Goal: Task Accomplishment & Management: Use online tool/utility

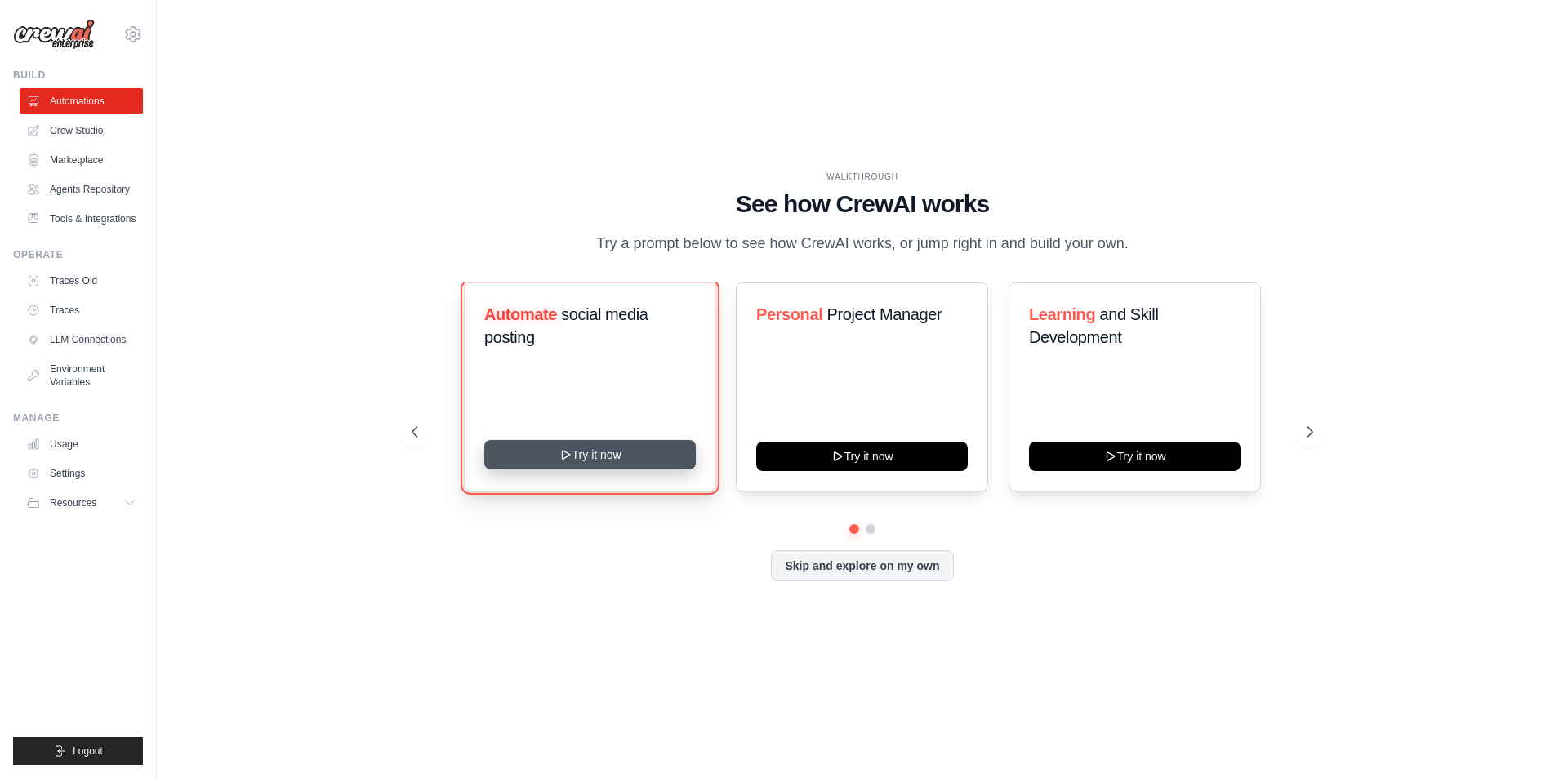
click at [596, 455] on button "Try it now" at bounding box center [590, 454] width 211 height 29
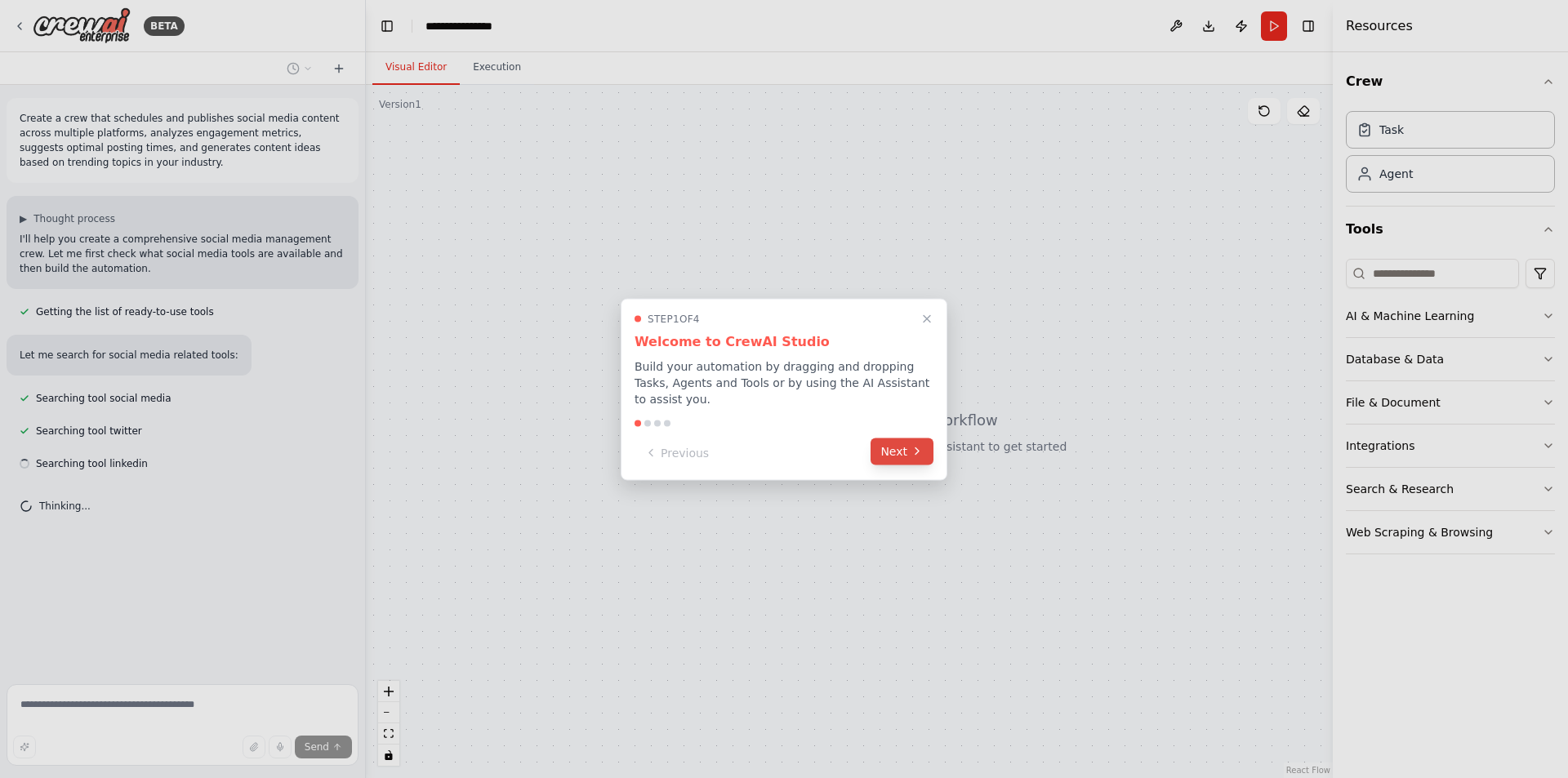
click at [908, 442] on button "Next" at bounding box center [902, 451] width 63 height 27
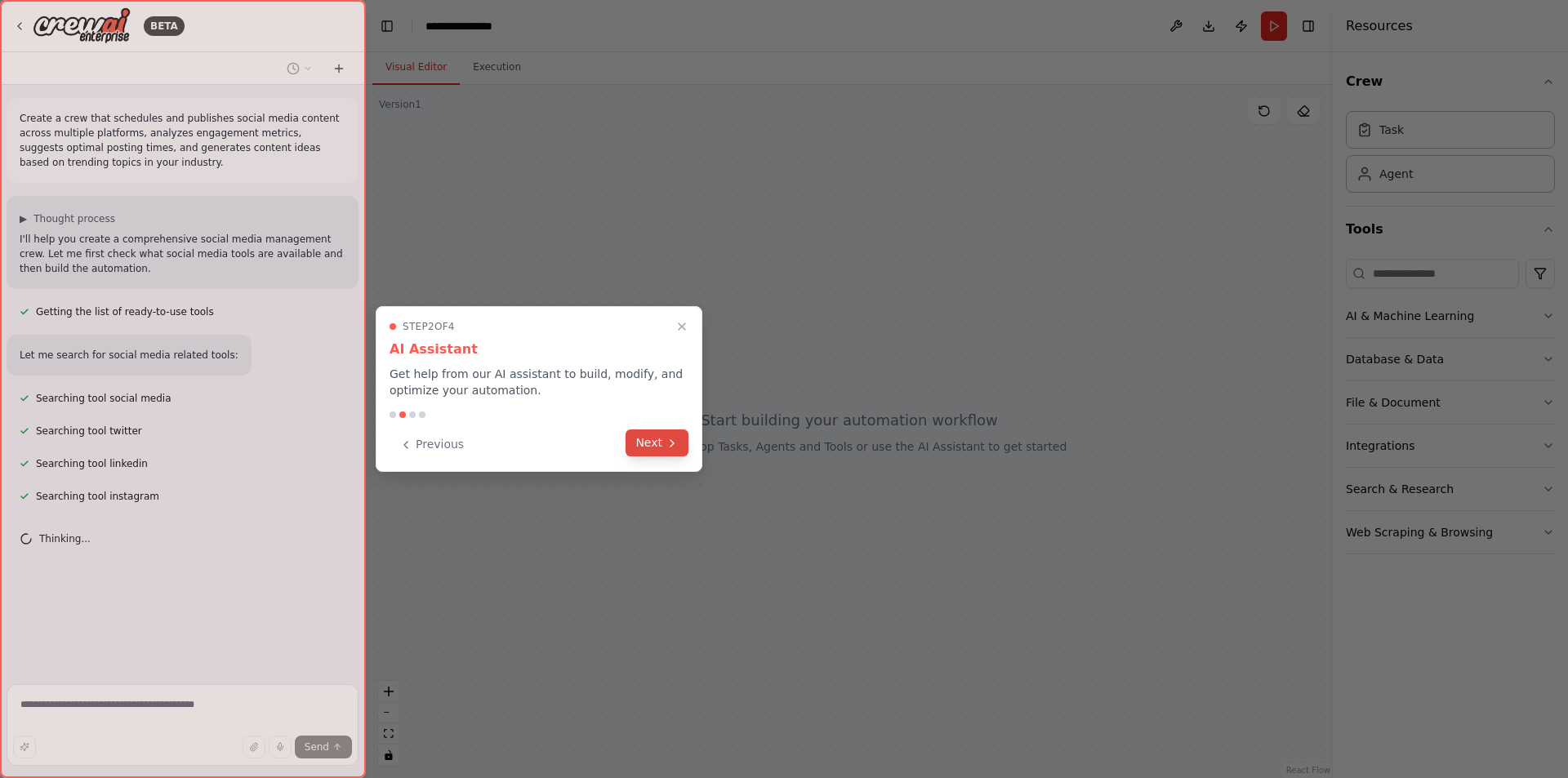
click at [653, 437] on button "Next" at bounding box center [657, 443] width 63 height 27
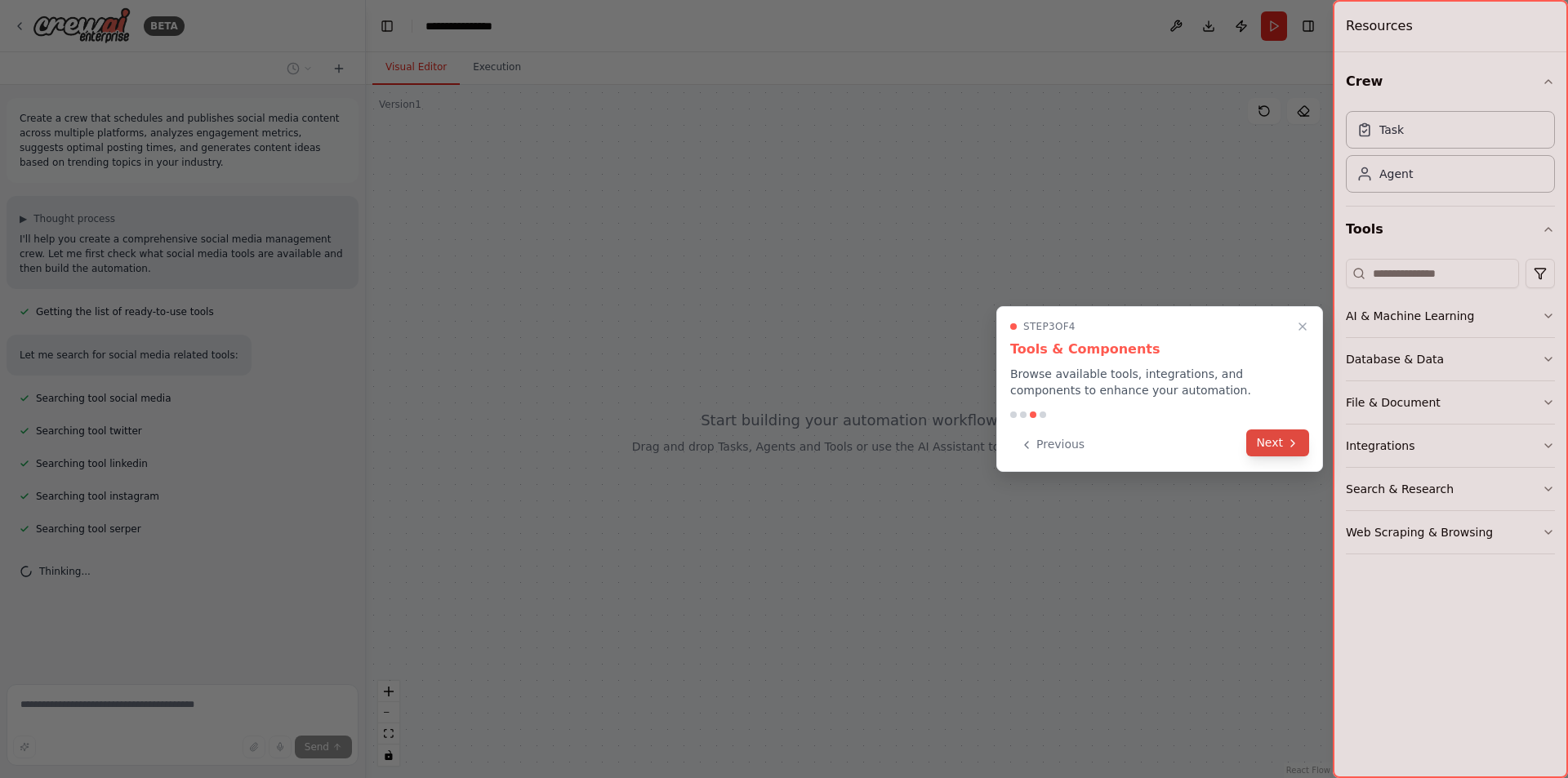
click at [1282, 437] on button "Next" at bounding box center [1278, 443] width 63 height 27
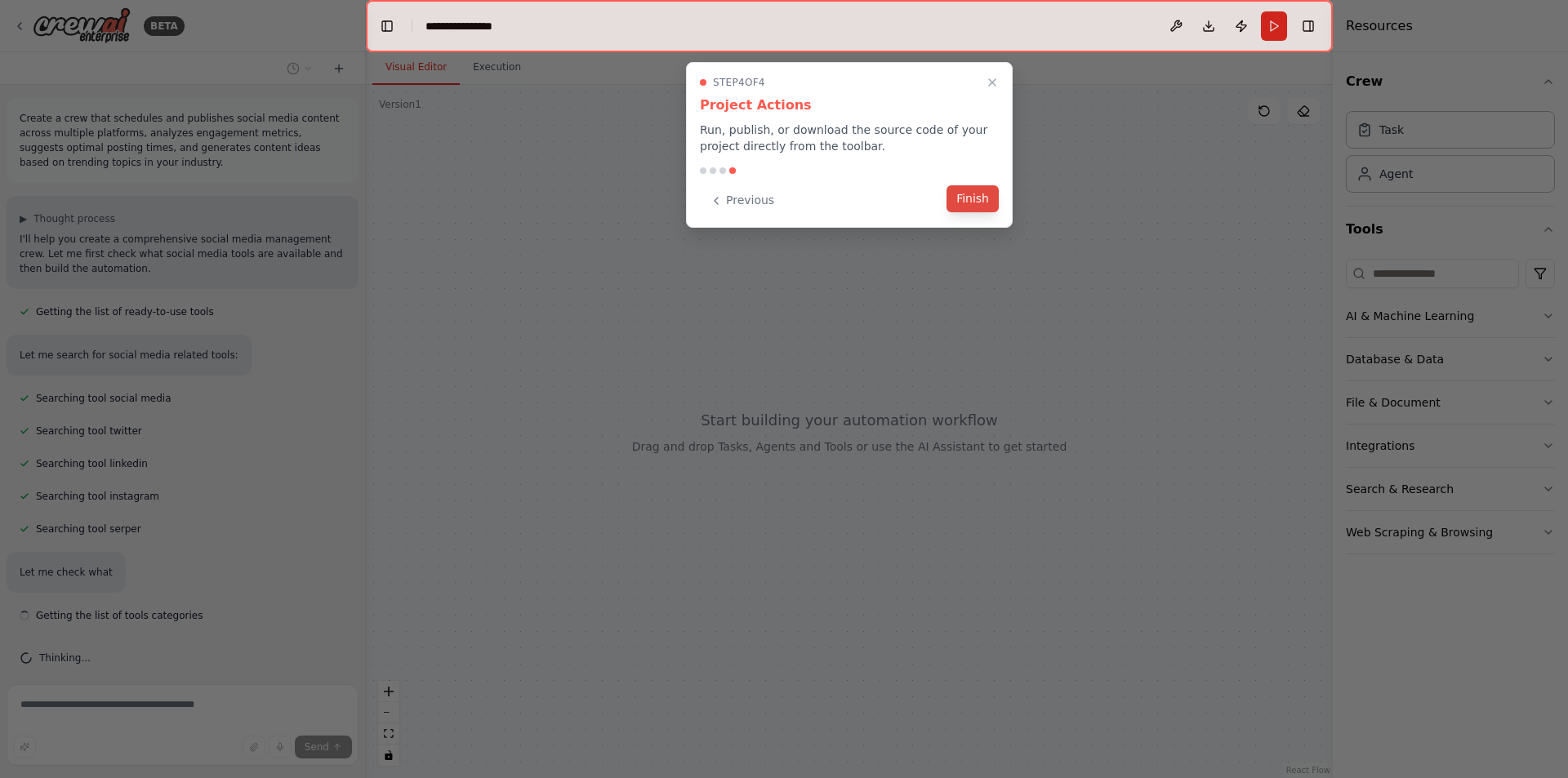
scroll to position [12, 0]
click at [988, 207] on button "Finish" at bounding box center [972, 199] width 52 height 27
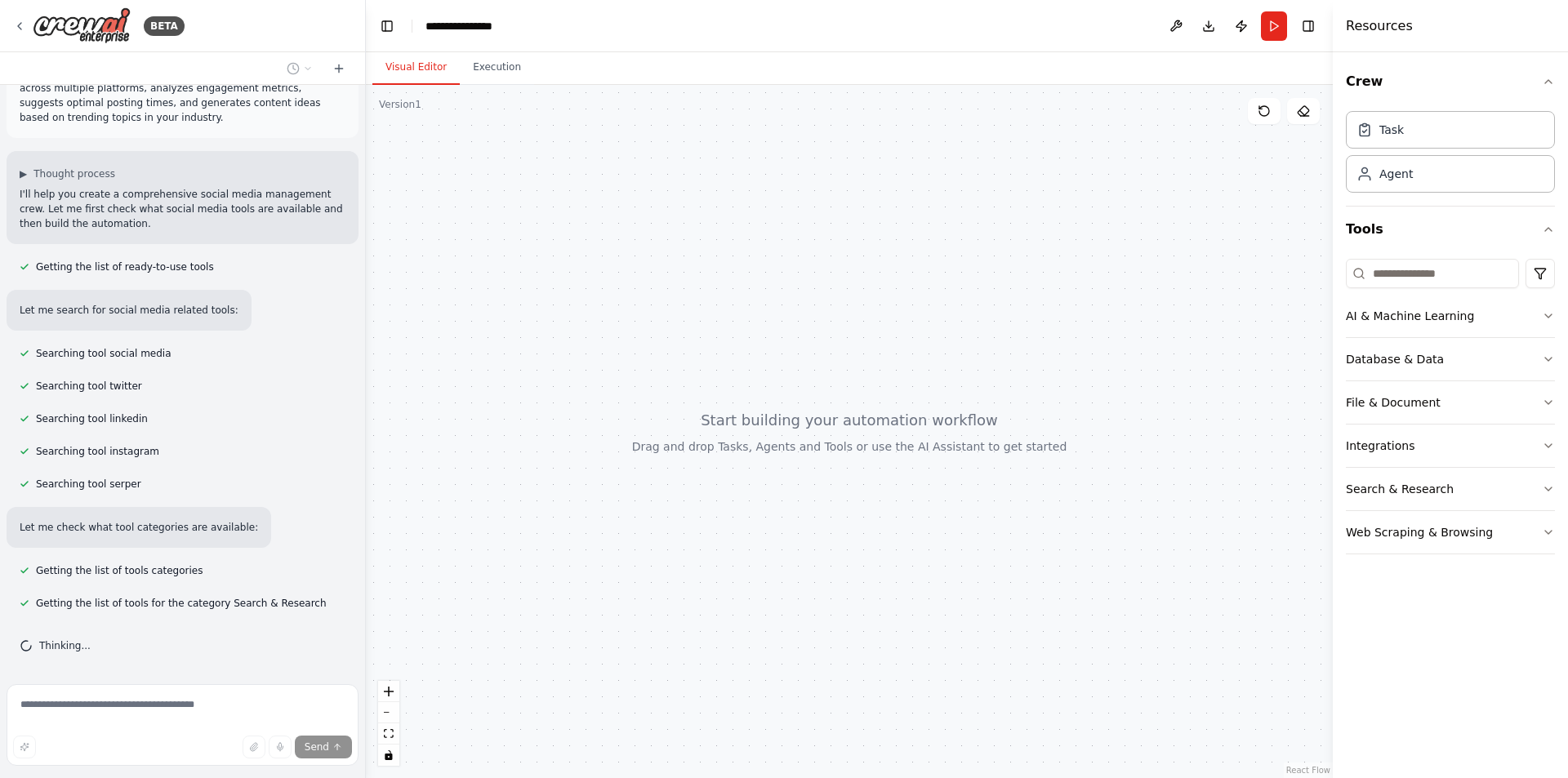
scroll to position [77, 0]
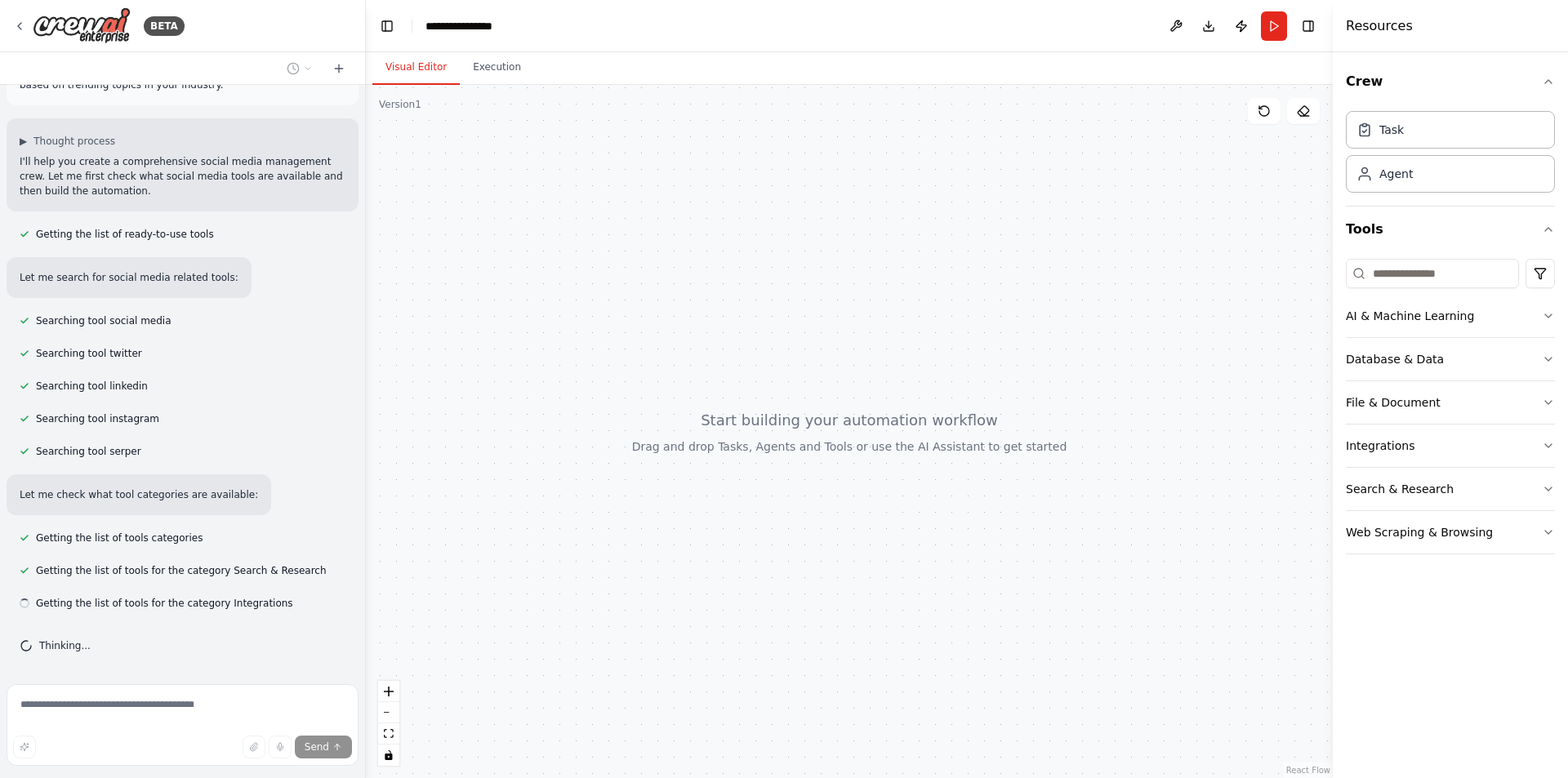
drag, startPoint x: 697, startPoint y: 559, endPoint x: 709, endPoint y: 407, distance: 152.5
click at [708, 410] on div at bounding box center [850, 431] width 967 height 693
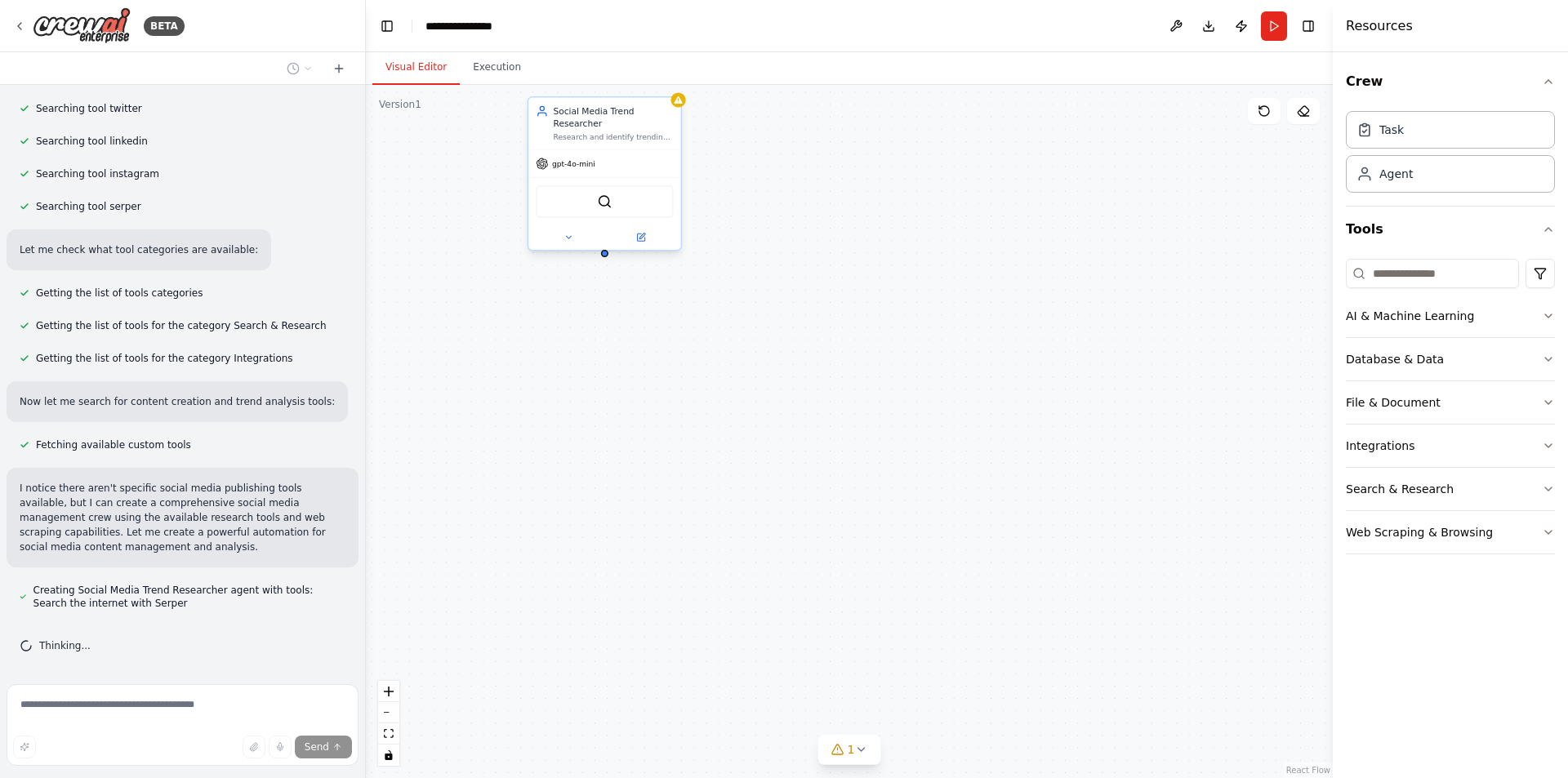
scroll to position [369, 0]
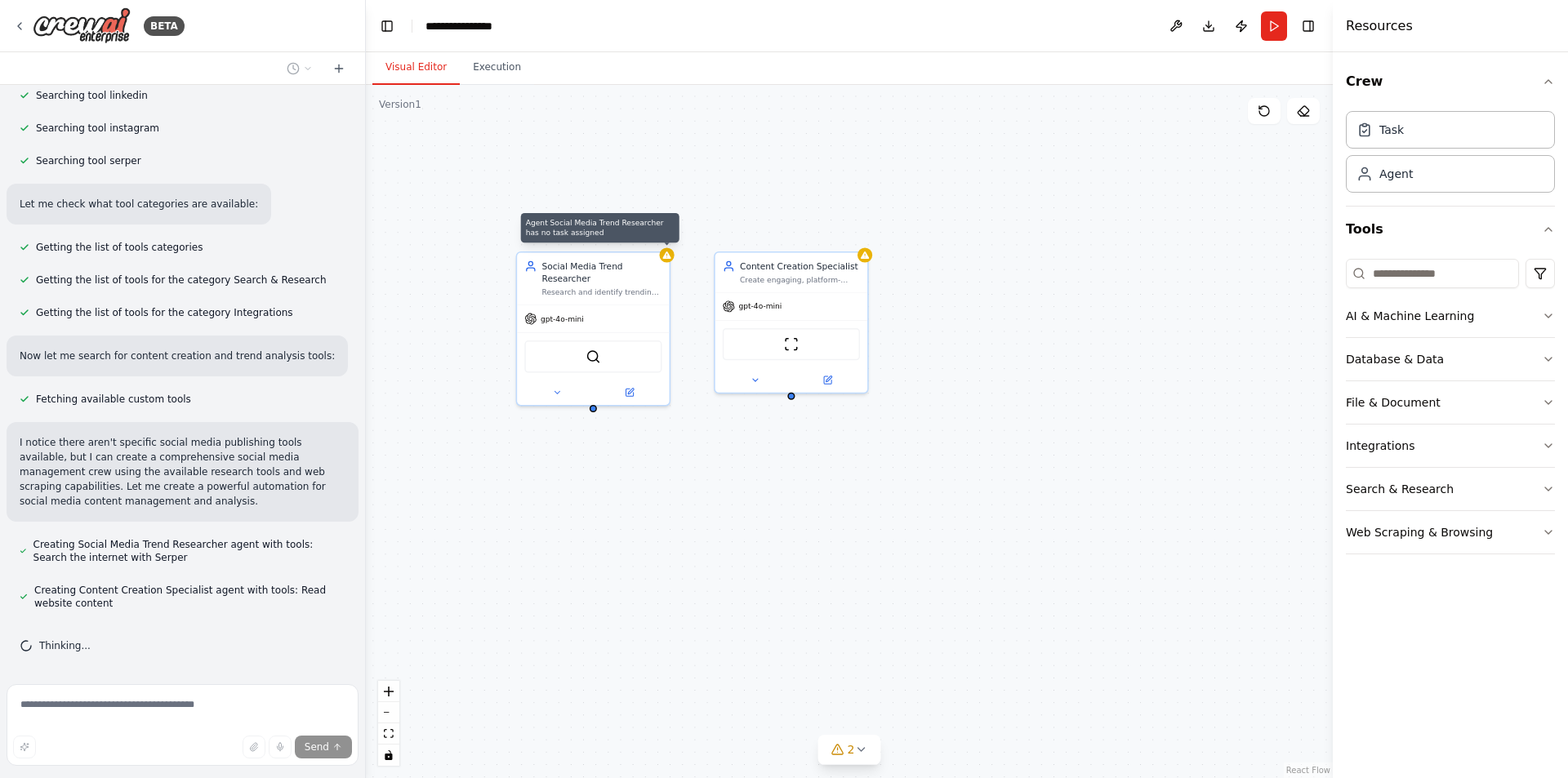
drag, startPoint x: 700, startPoint y: 369, endPoint x: 688, endPoint y: 522, distance: 153.5
click at [688, 522] on div "Agent Social Media Trend Researcher has no task assigned Social Media Trend Res…" at bounding box center [850, 431] width 967 height 693
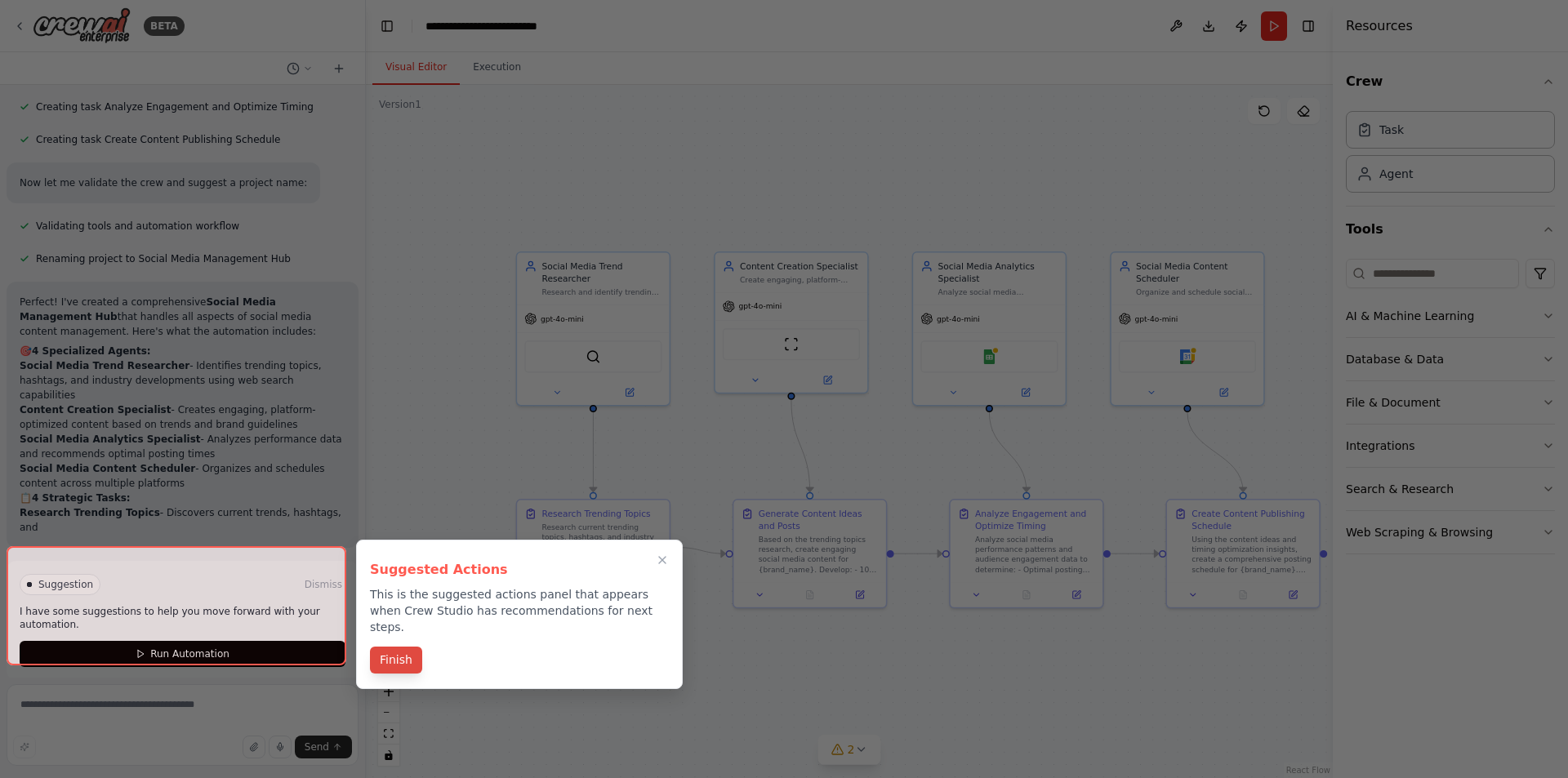
click at [396, 647] on button "Finish" at bounding box center [395, 660] width 52 height 27
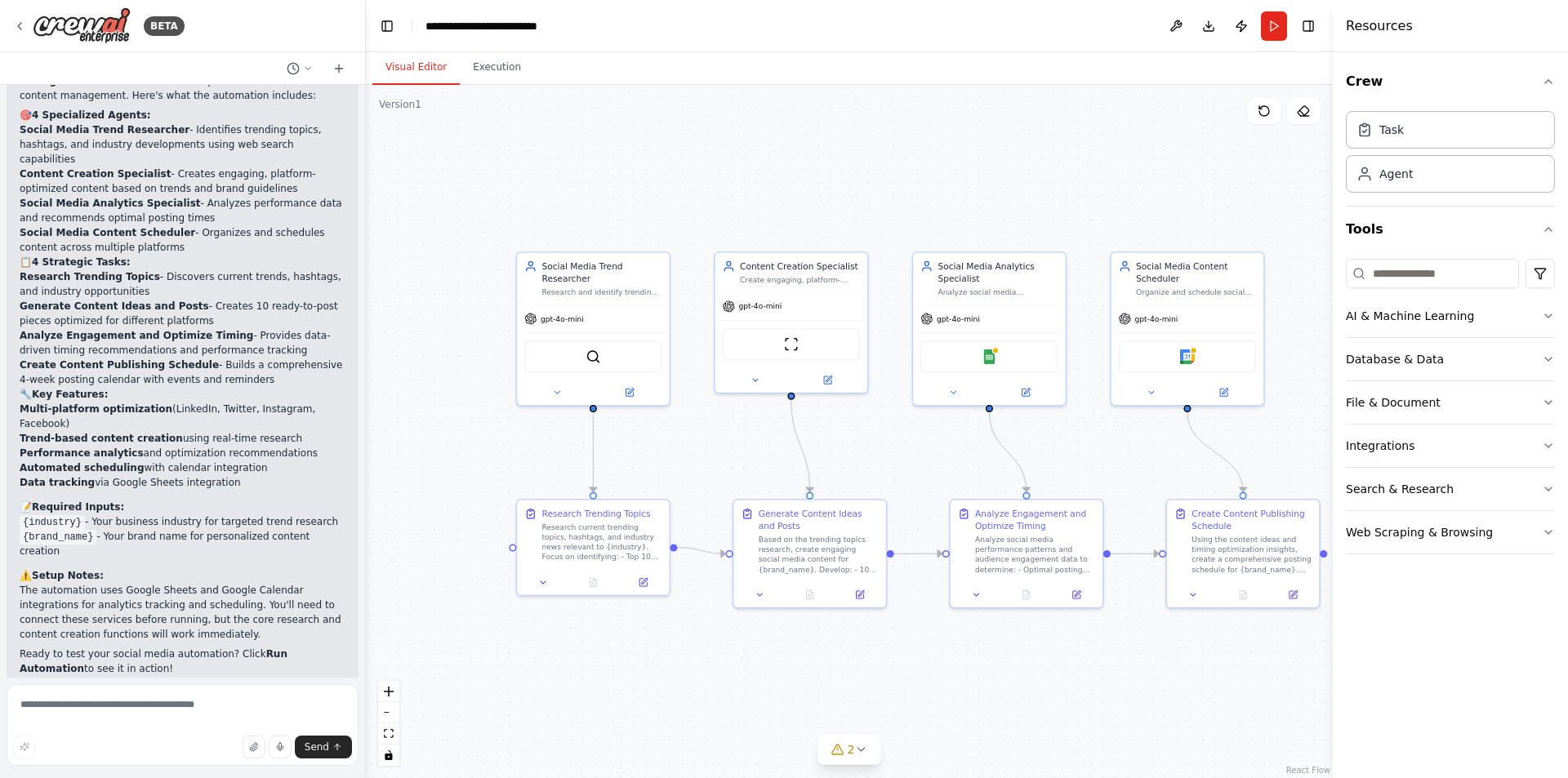
scroll to position [1455, 0]
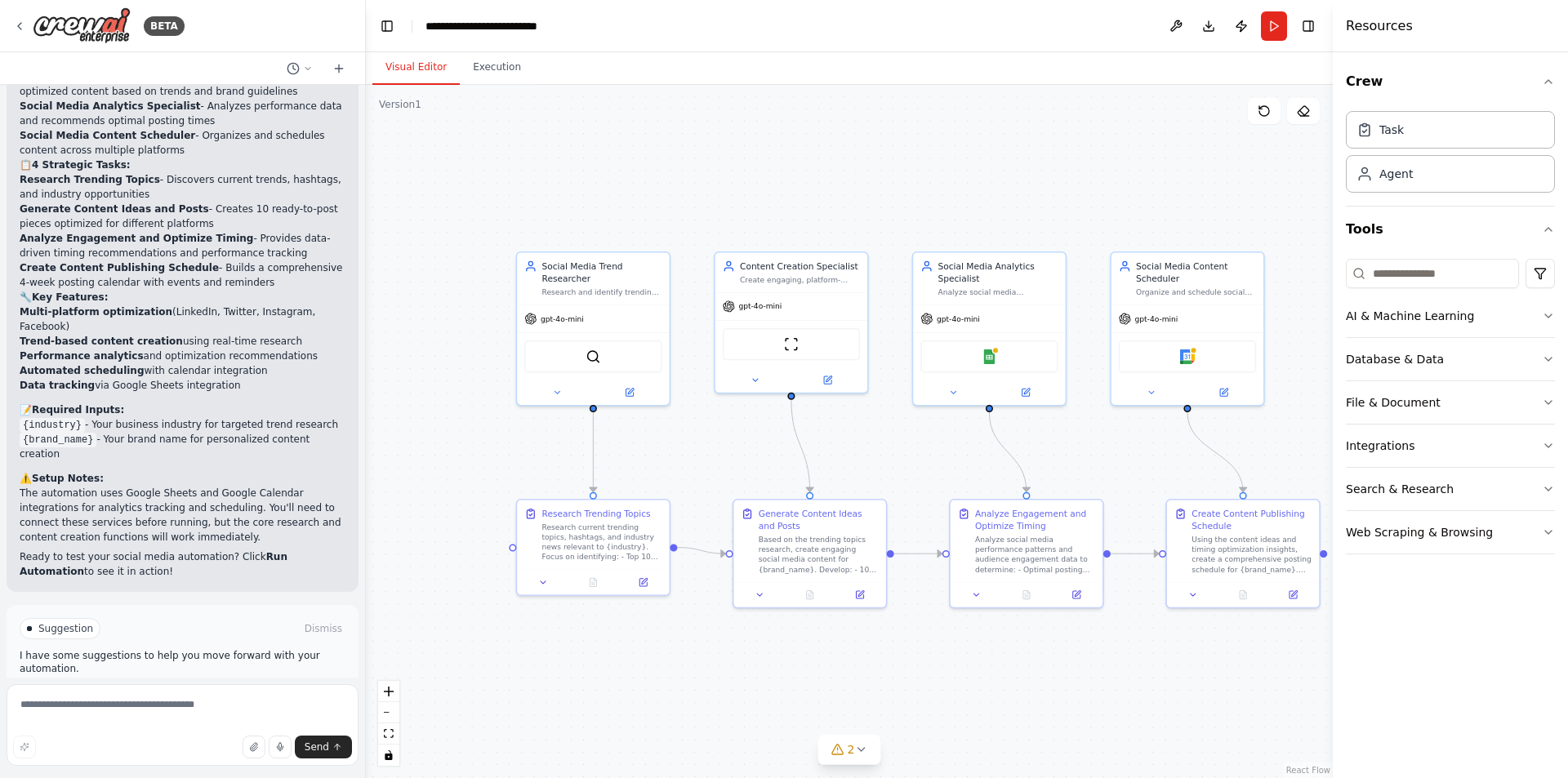
click at [176, 691] on span "Run Automation" at bounding box center [190, 698] width 79 height 13
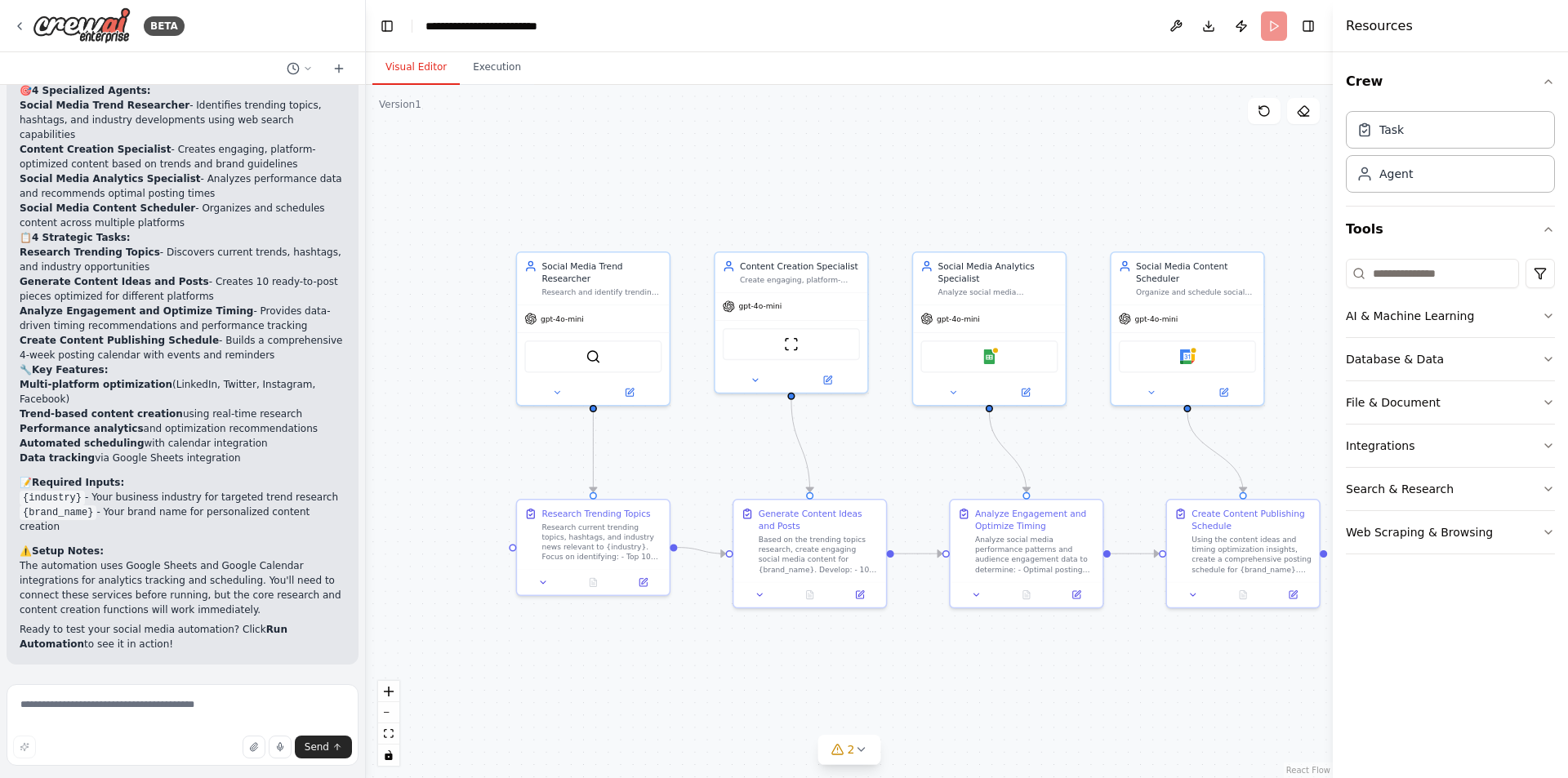
scroll to position [1323, 0]
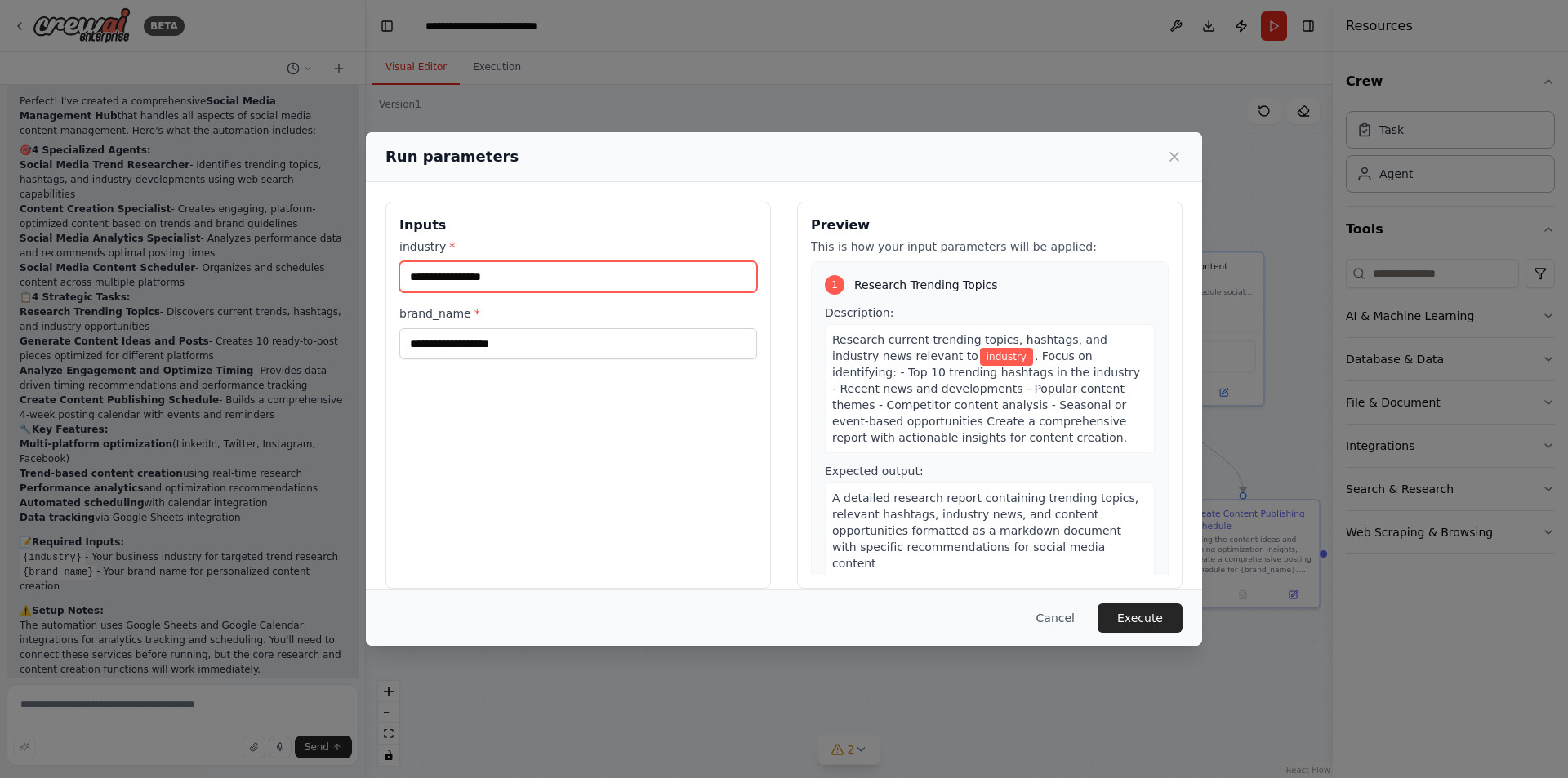
click at [449, 274] on input "industry *" at bounding box center [578, 276] width 358 height 31
type input "*"
type input "******"
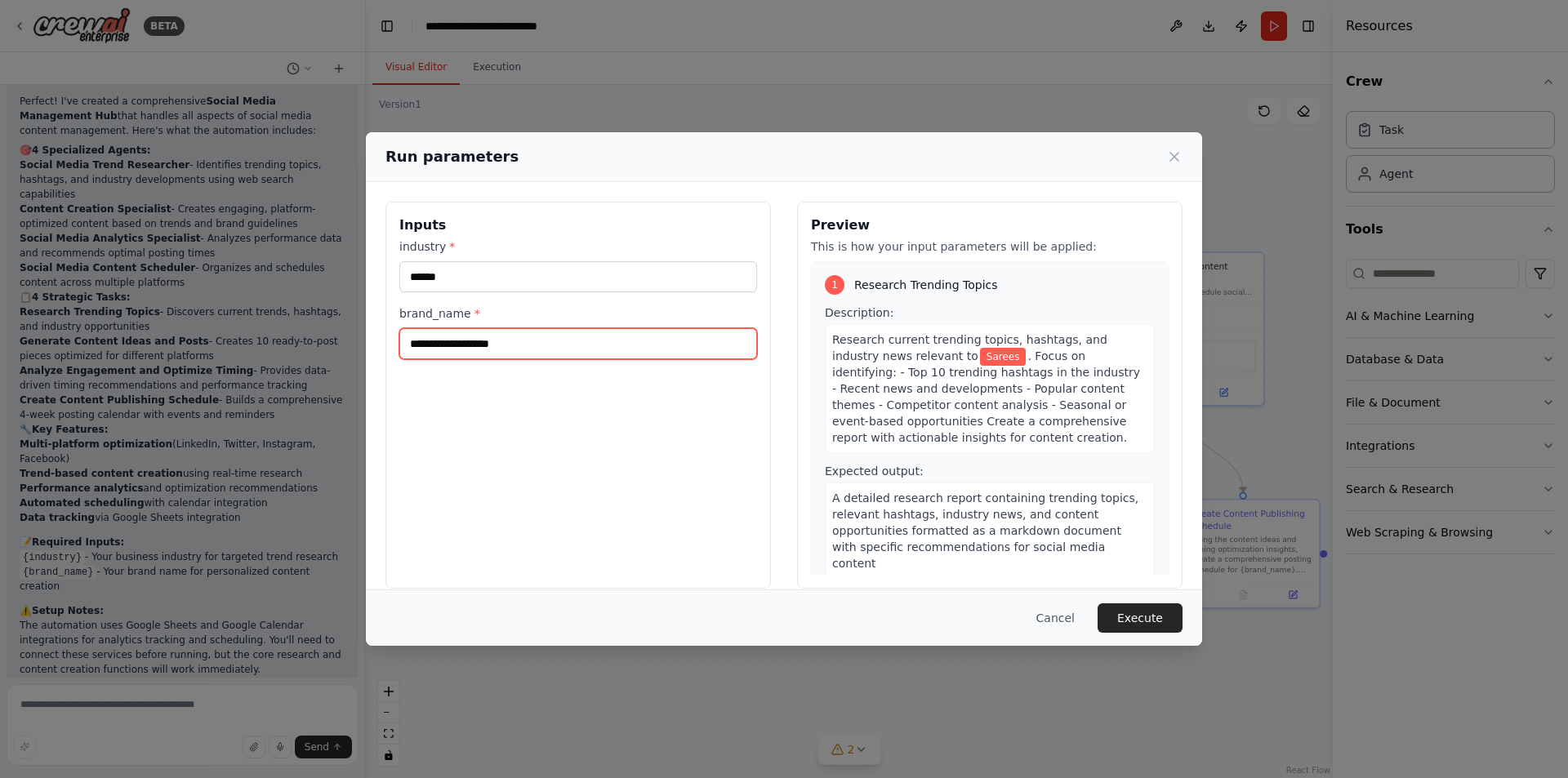
click at [488, 339] on input "brand_name *" at bounding box center [578, 343] width 358 height 31
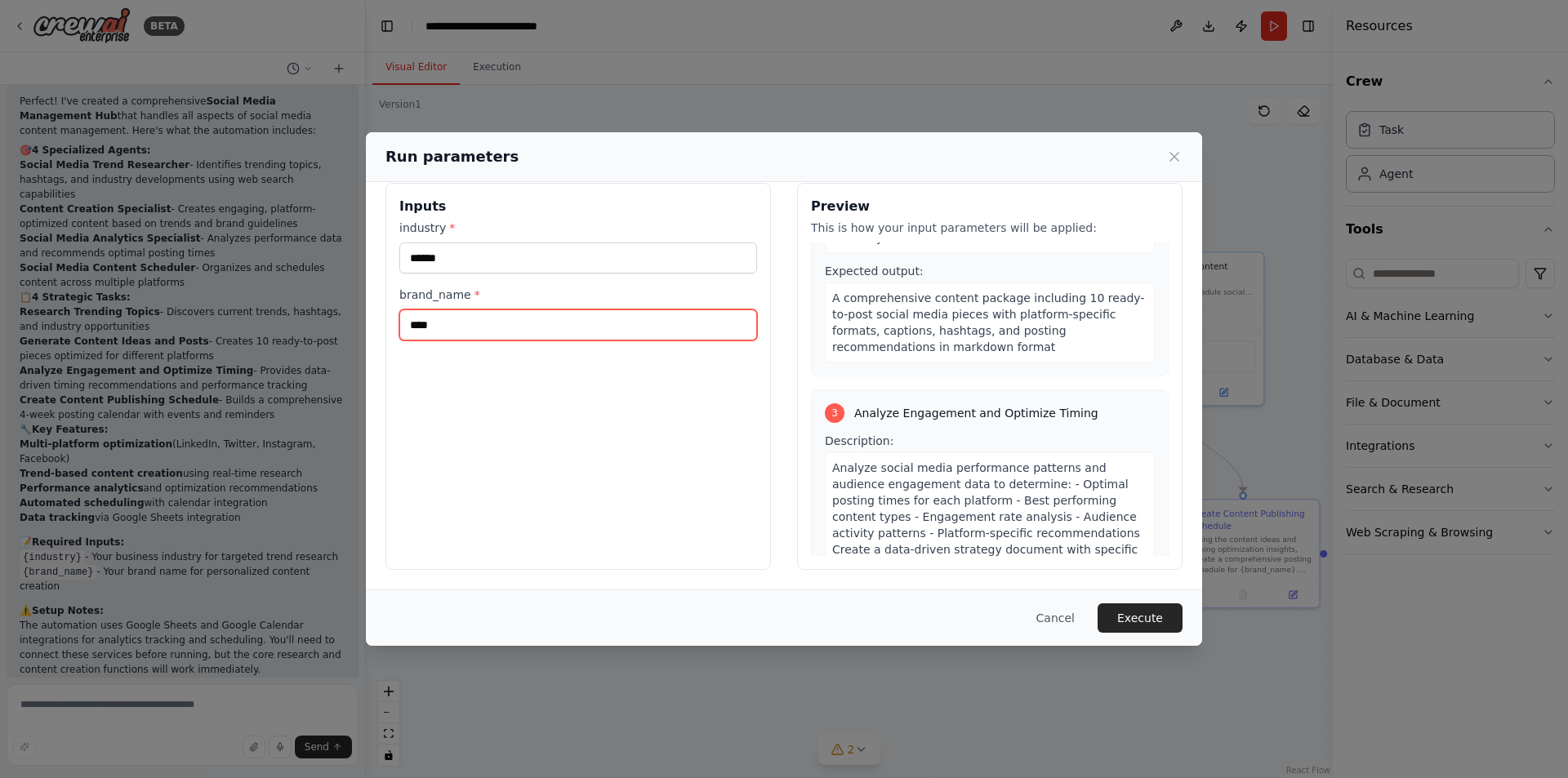
scroll to position [735, 0]
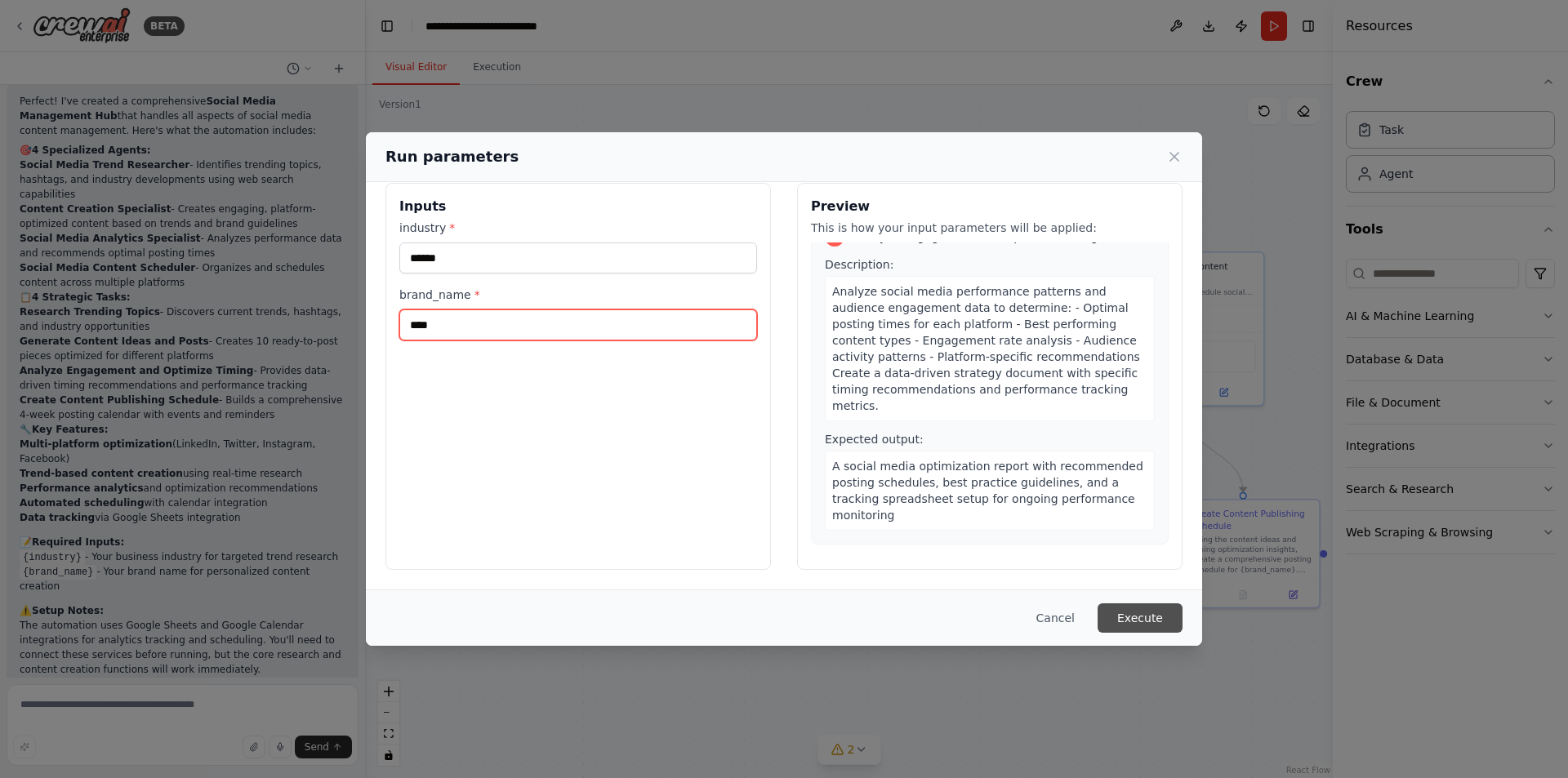
type input "****"
click at [1169, 622] on button "Execute" at bounding box center [1140, 617] width 85 height 29
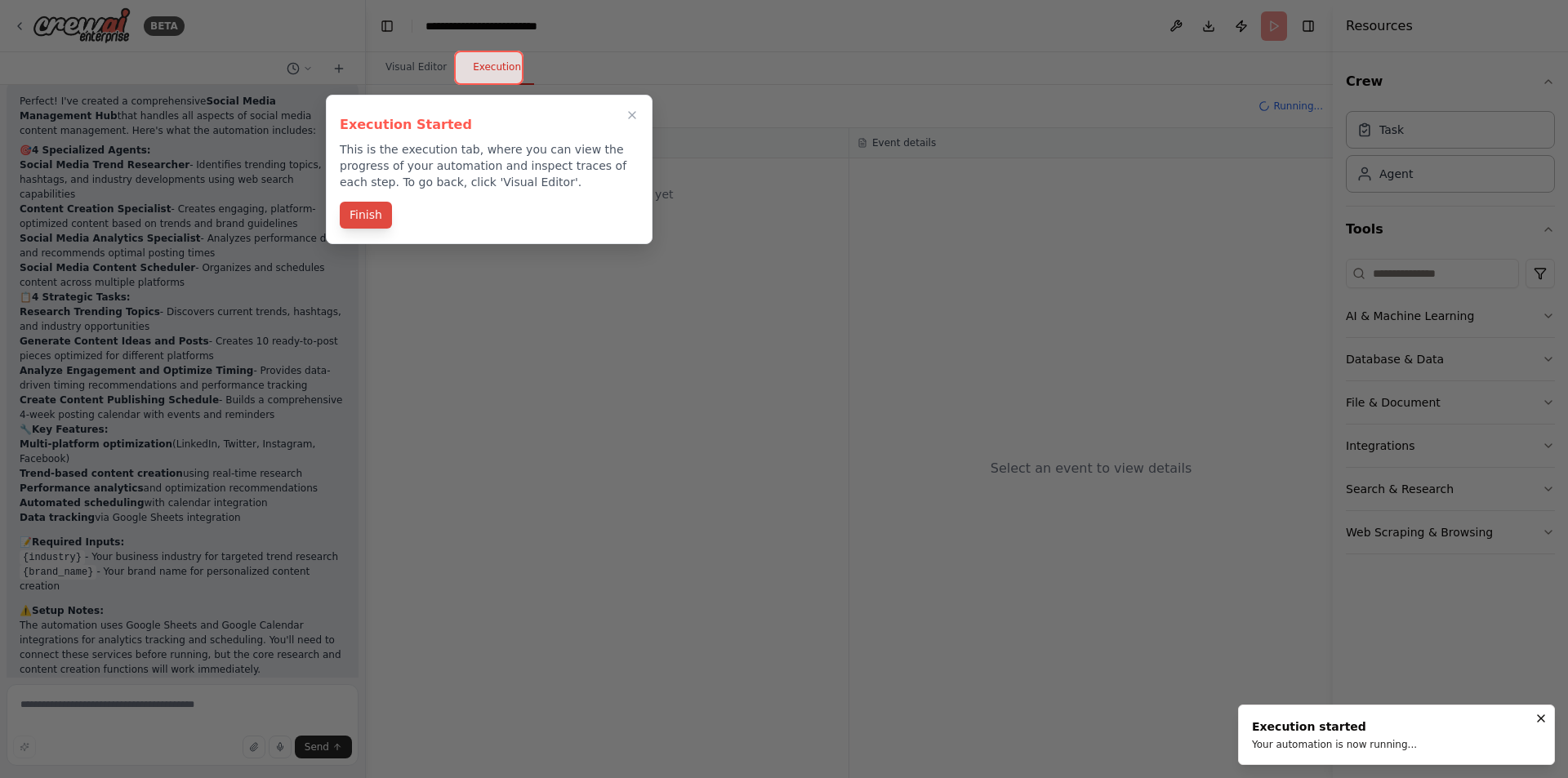
click at [359, 214] on button "Finish" at bounding box center [365, 215] width 52 height 27
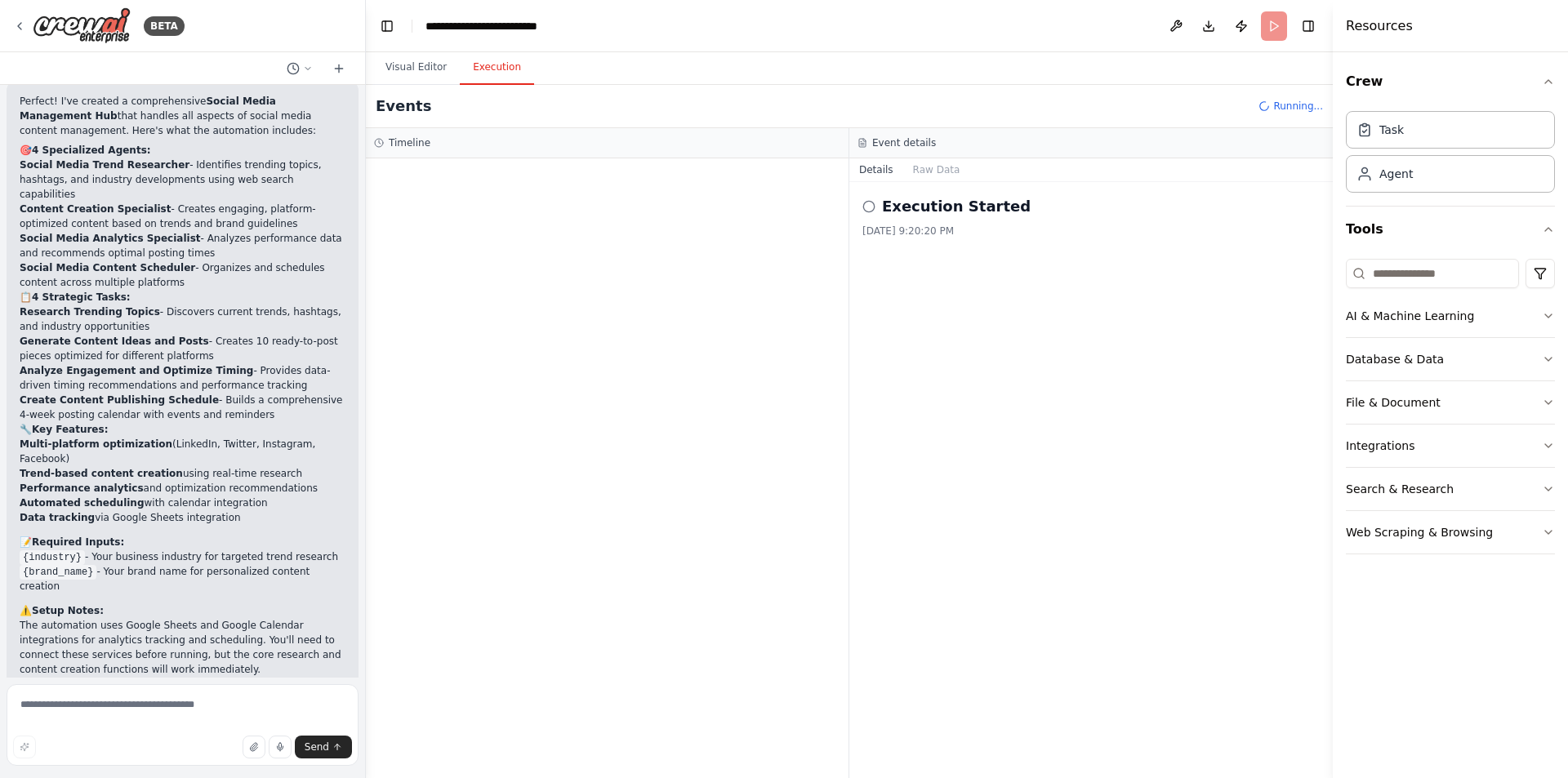
click at [866, 202] on icon at bounding box center [869, 206] width 13 height 13
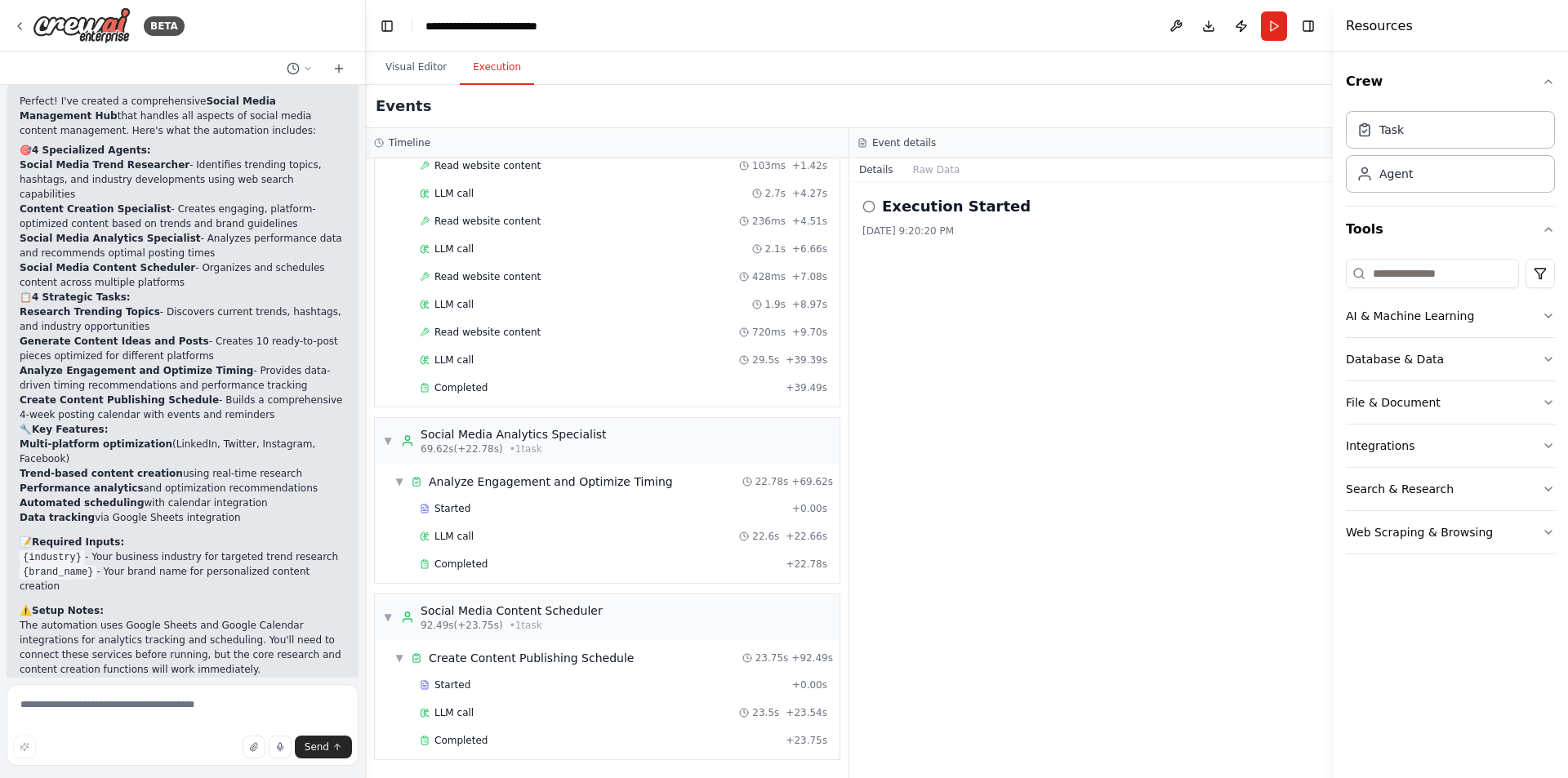
scroll to position [1455, 0]
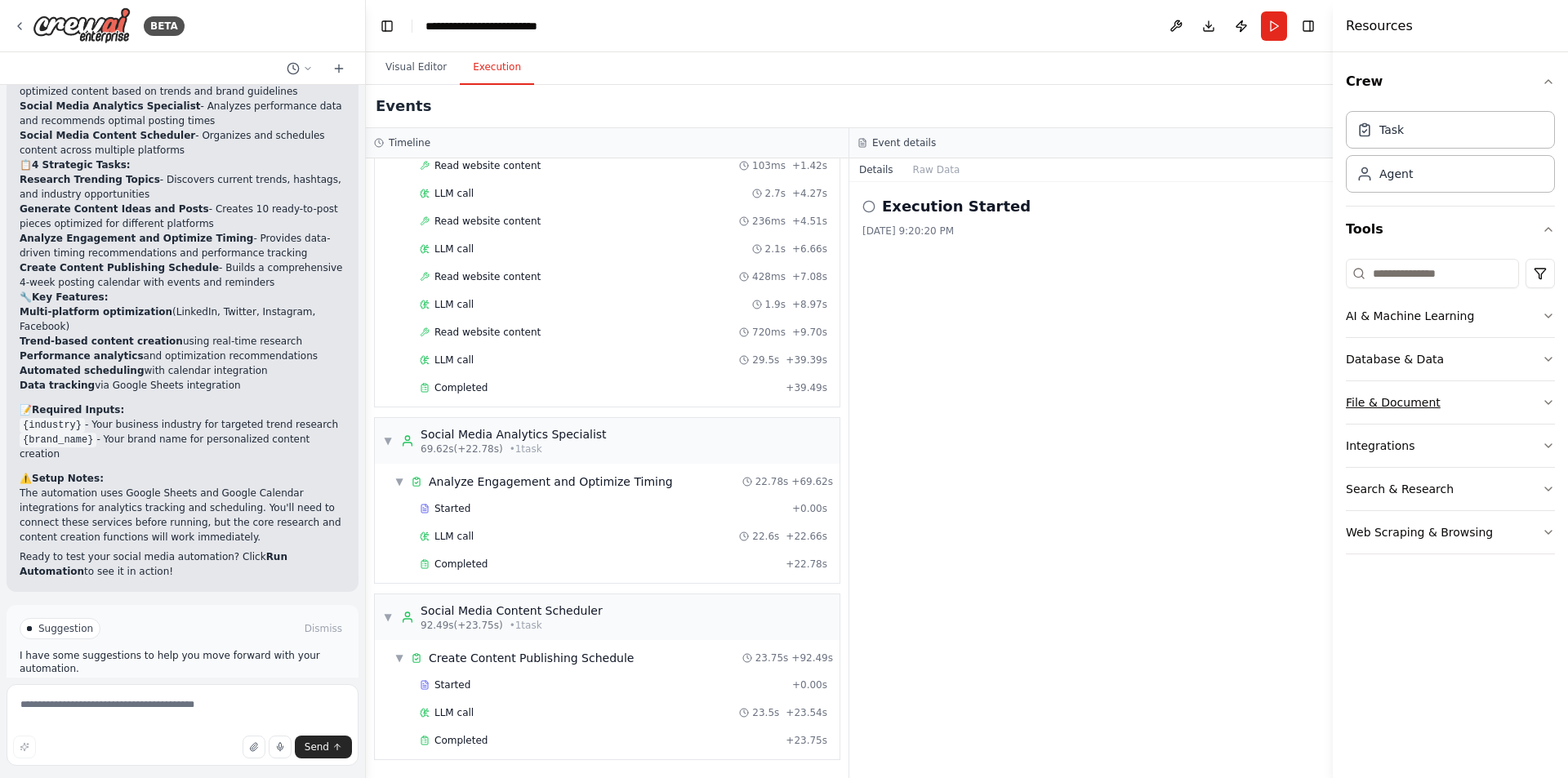
click at [1476, 403] on button "File & Document" at bounding box center [1450, 402] width 209 height 42
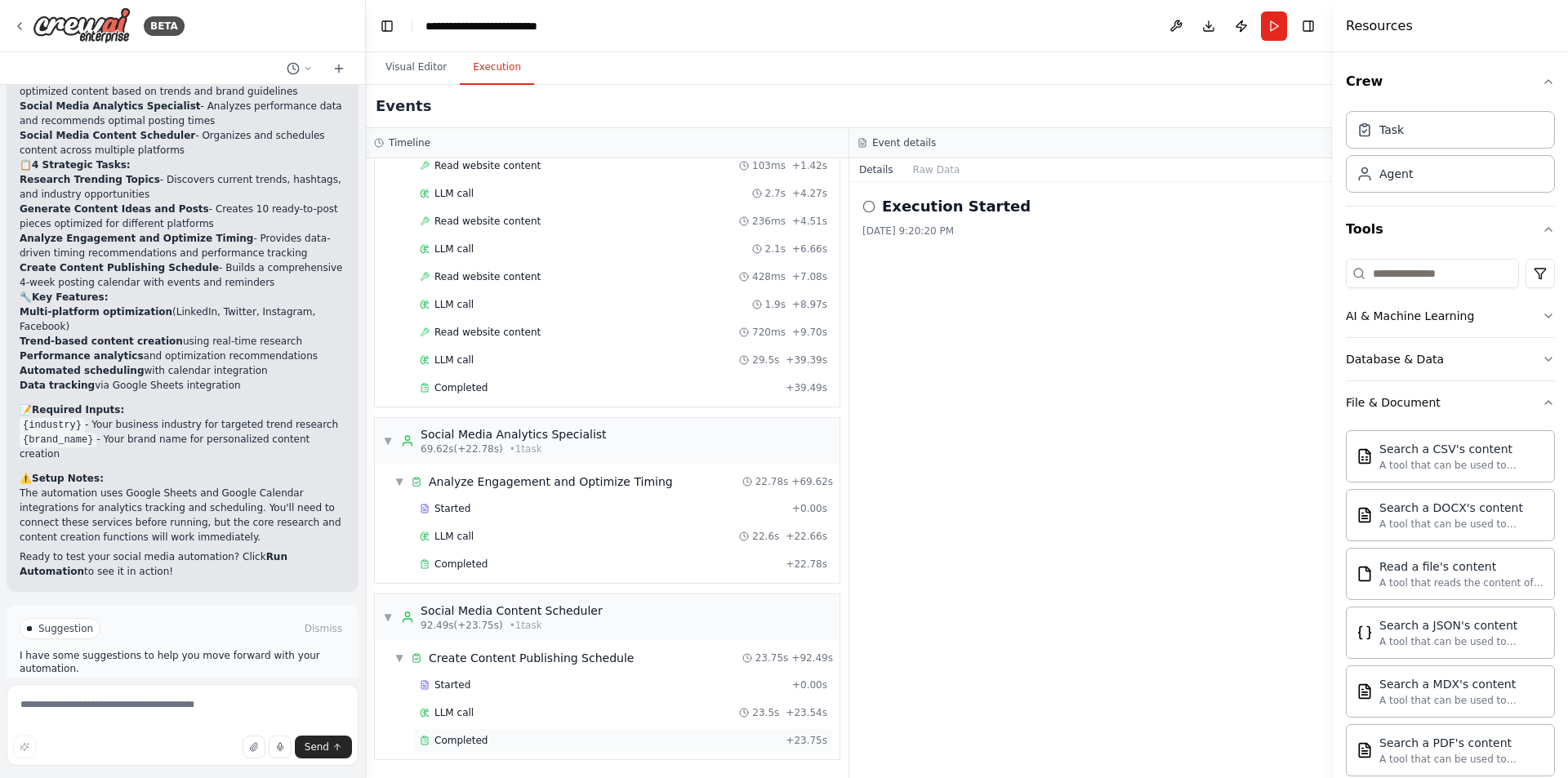
click at [456, 743] on span "Completed" at bounding box center [461, 741] width 53 height 13
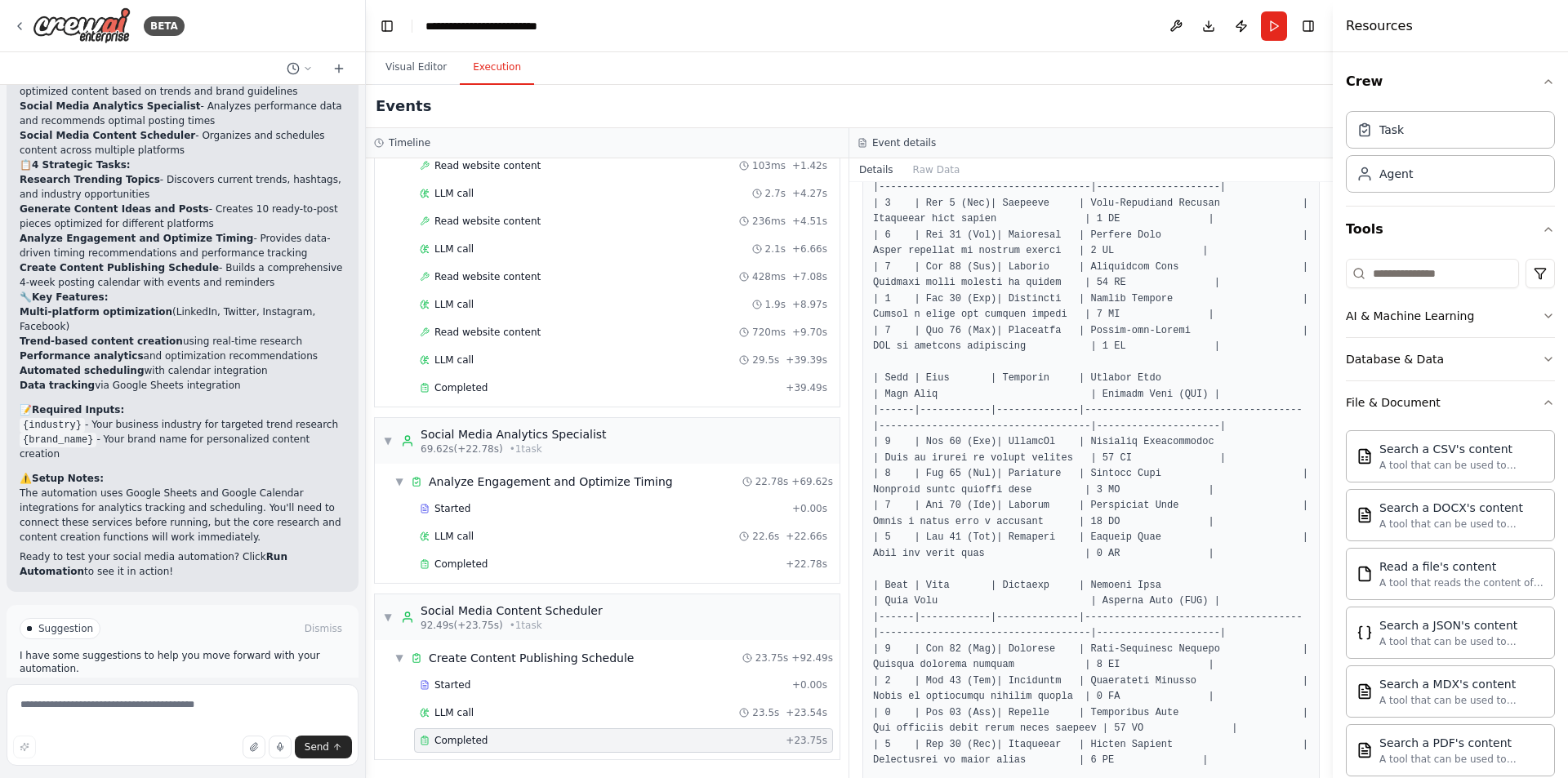
scroll to position [673, 0]
click at [1213, 32] on button "Download" at bounding box center [1208, 26] width 26 height 29
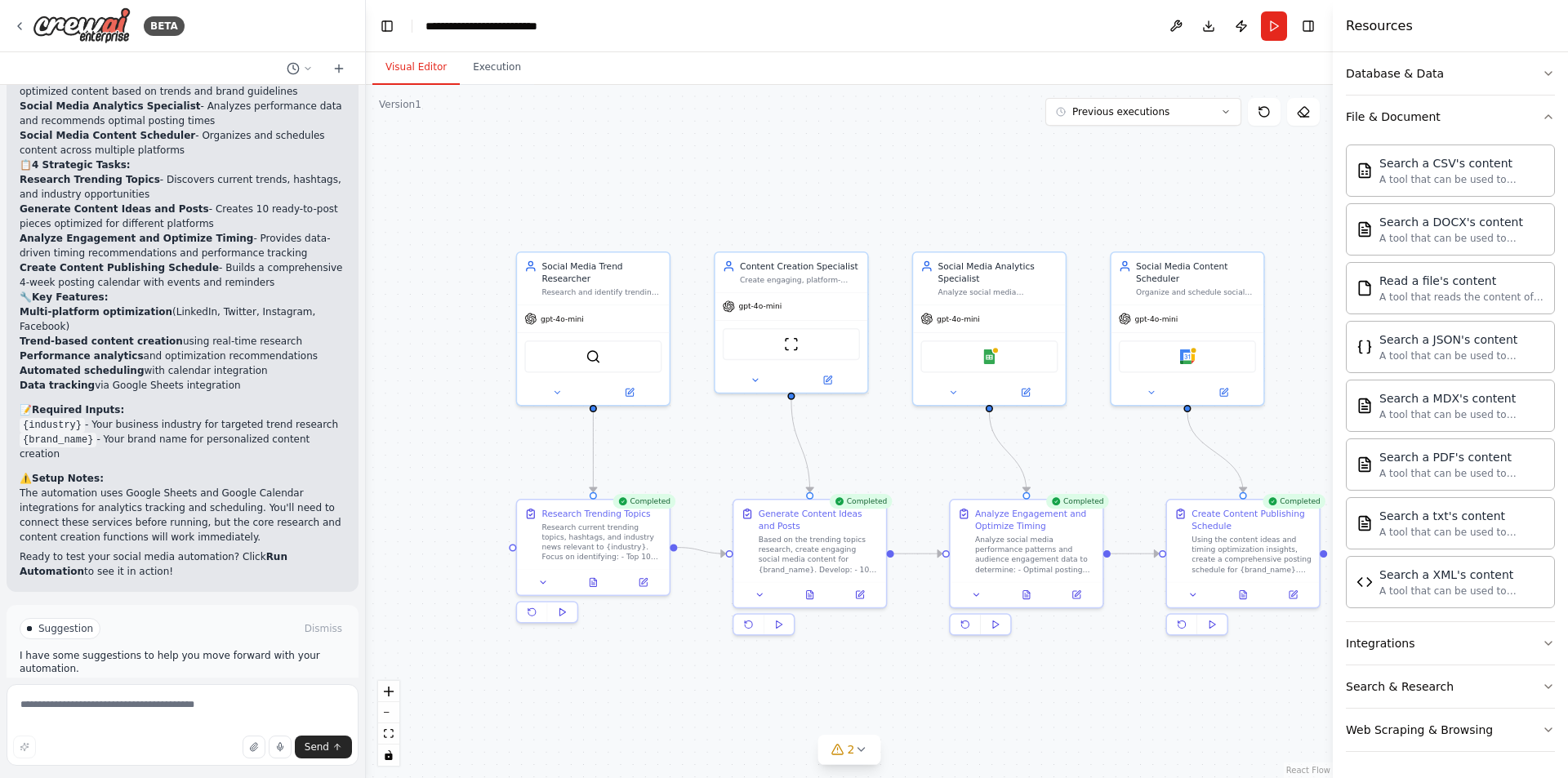
click at [414, 77] on button "Visual Editor" at bounding box center [415, 67] width 87 height 34
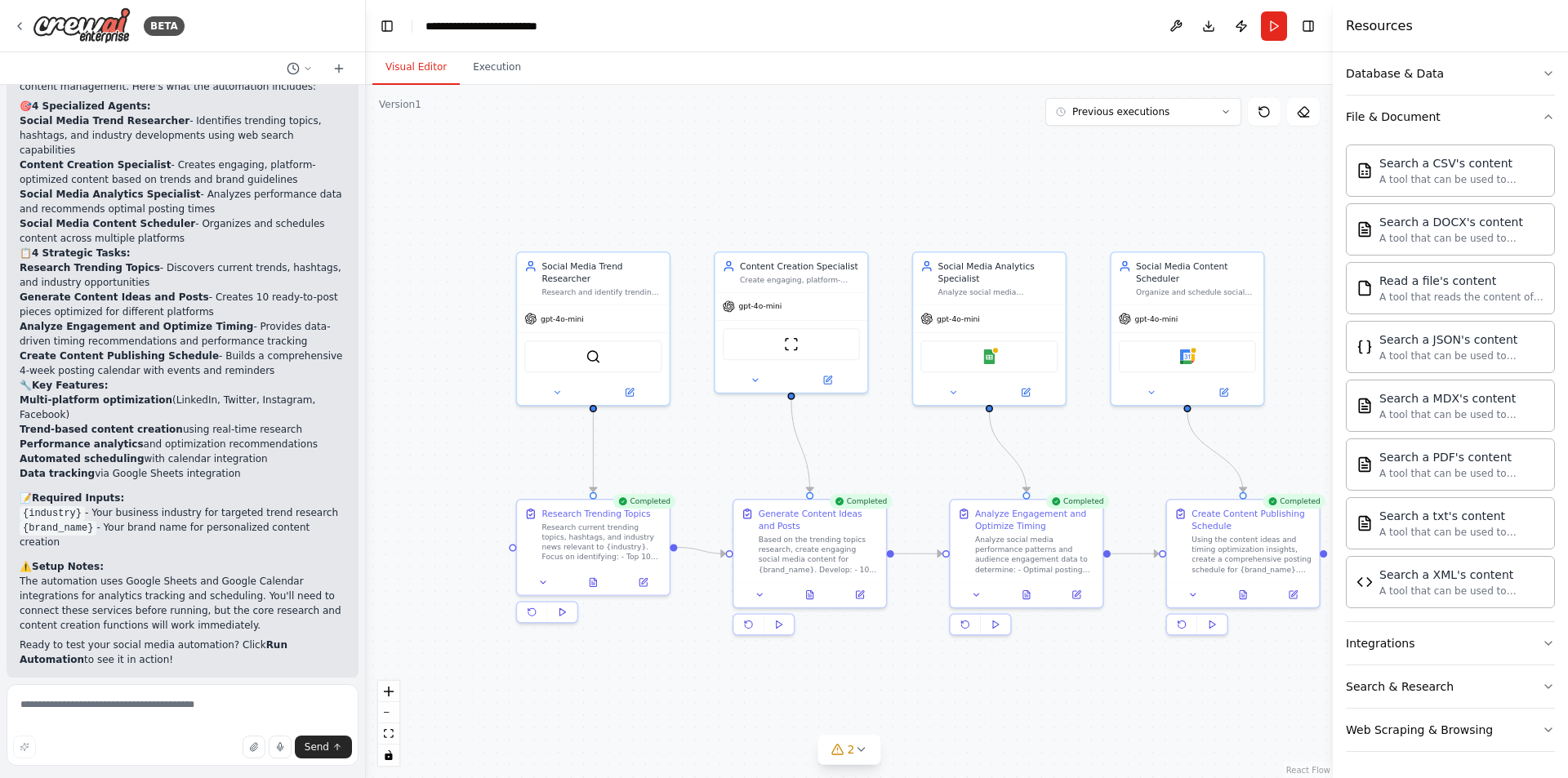
scroll to position [1455, 0]
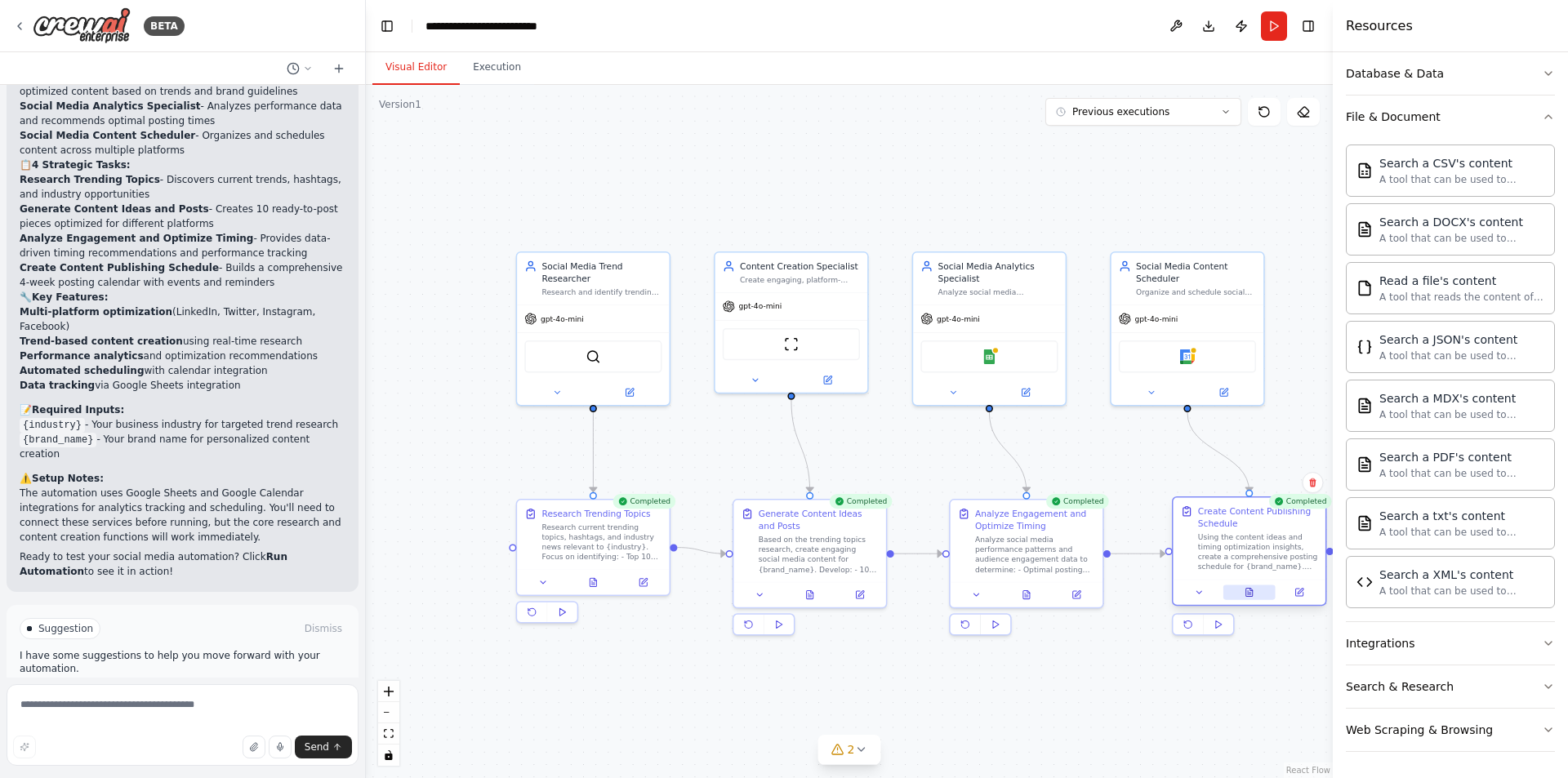
click at [1245, 599] on button at bounding box center [1249, 592] width 52 height 15
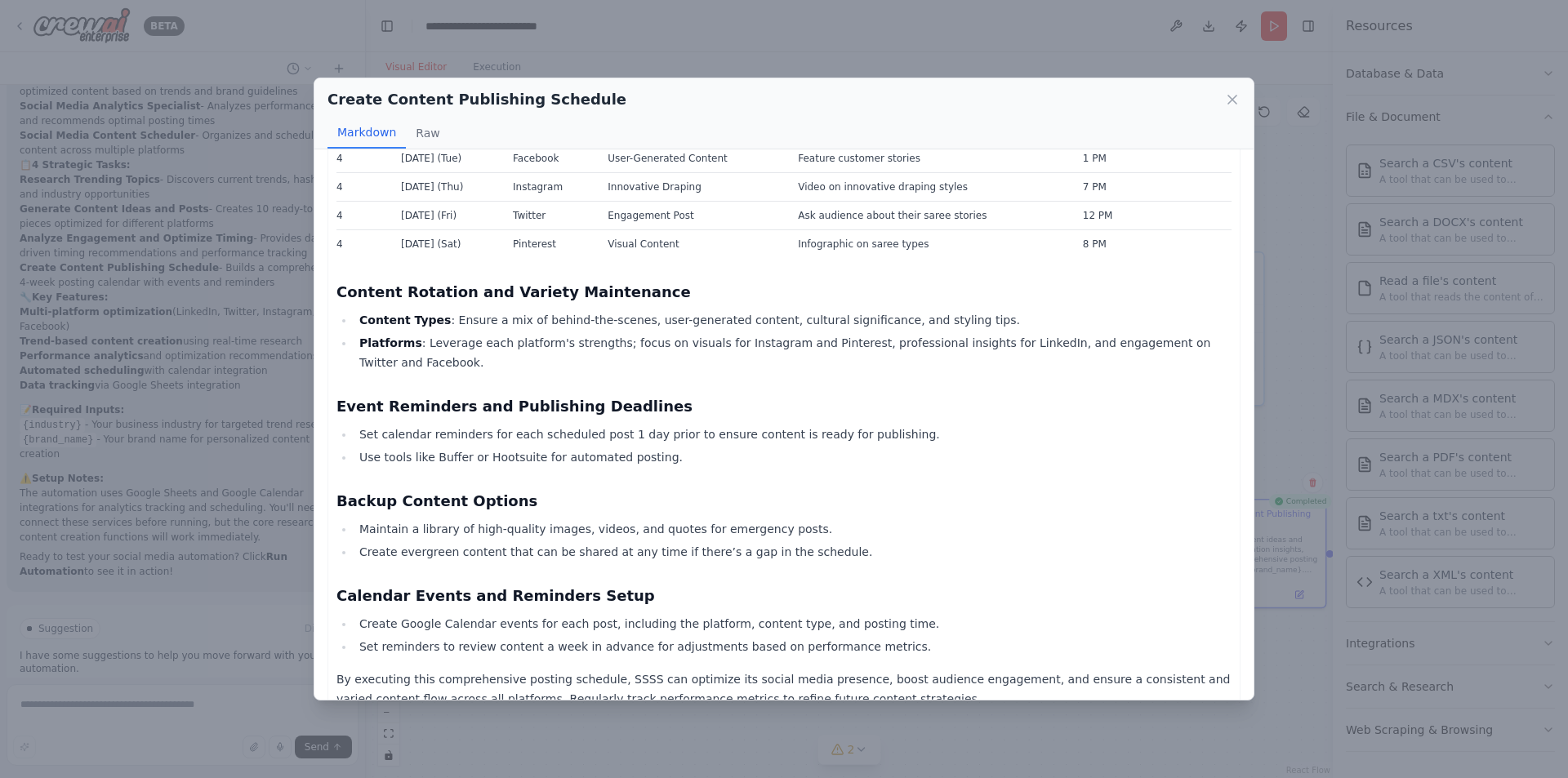
scroll to position [667, 0]
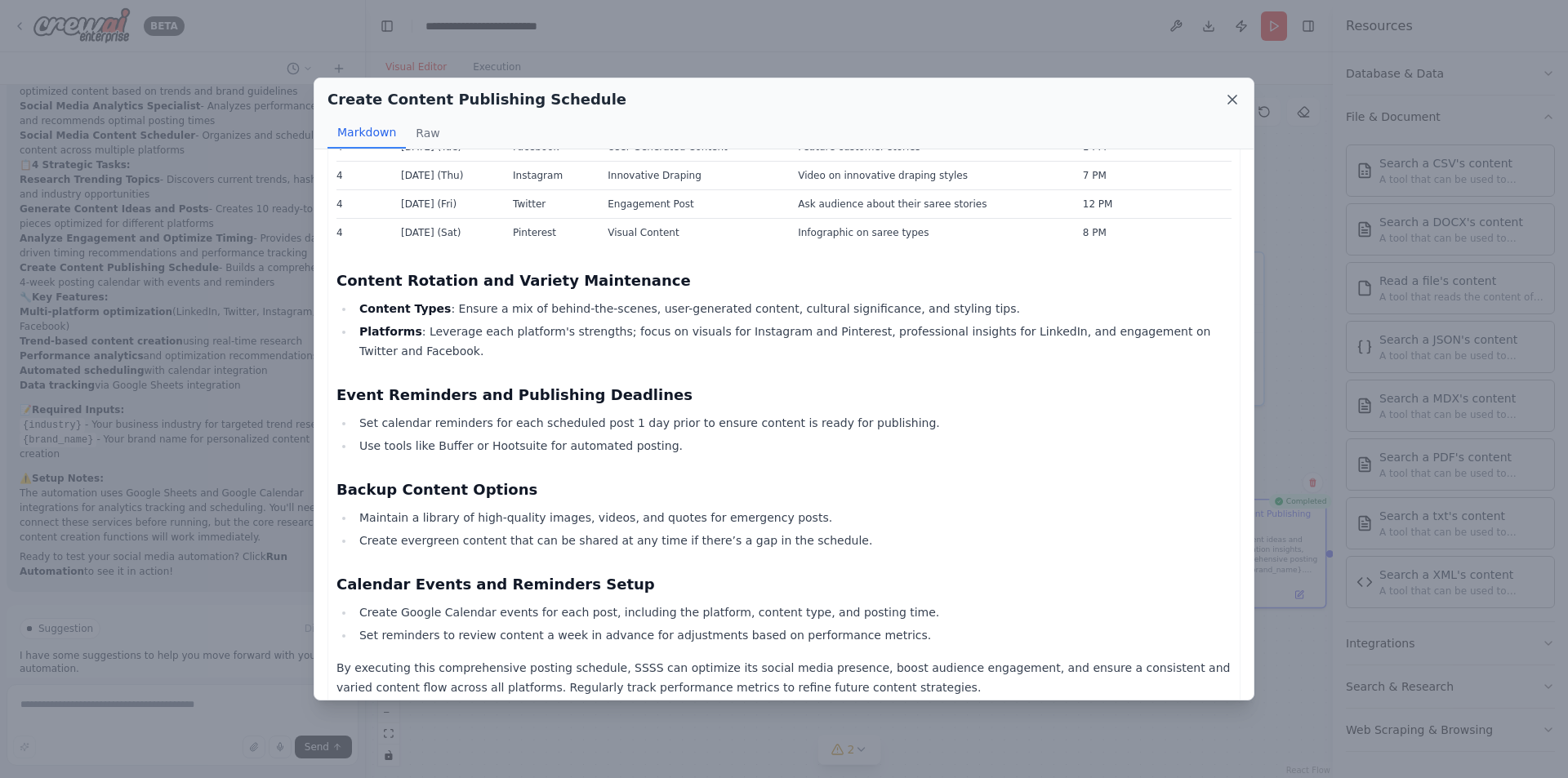
click at [1231, 97] on icon at bounding box center [1233, 100] width 17 height 17
